Goal: Information Seeking & Learning: Learn about a topic

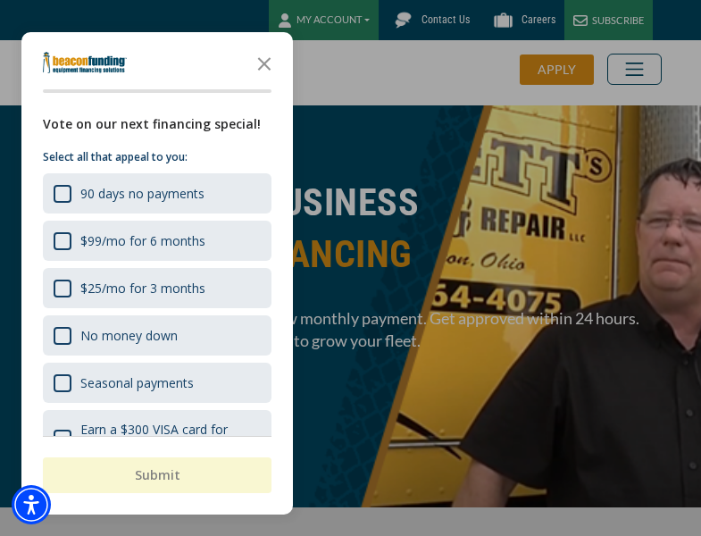
scroll to position [66, 0]
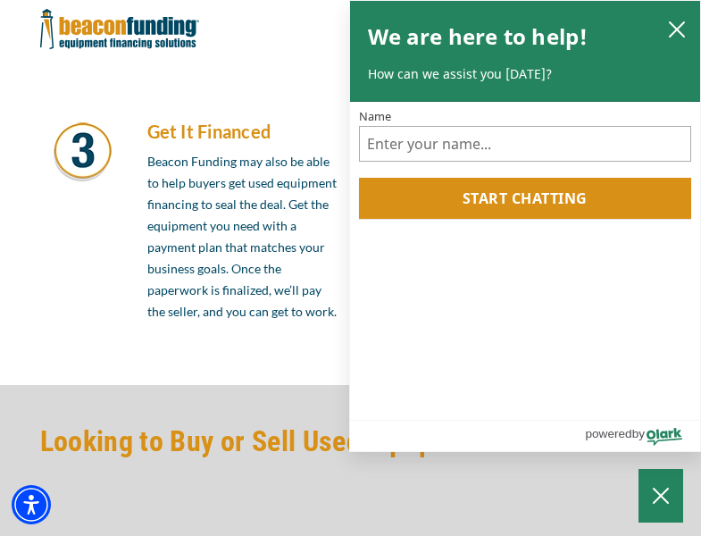
scroll to position [1517, 0]
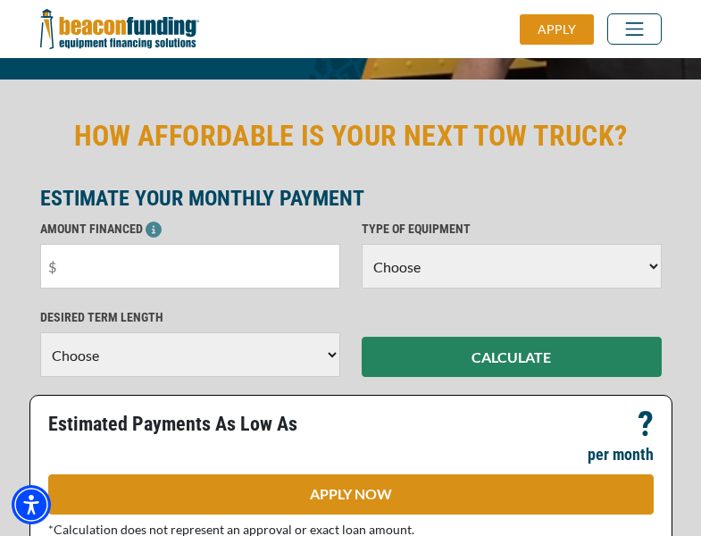
scroll to position [436, 0]
